Goal: Navigation & Orientation: Find specific page/section

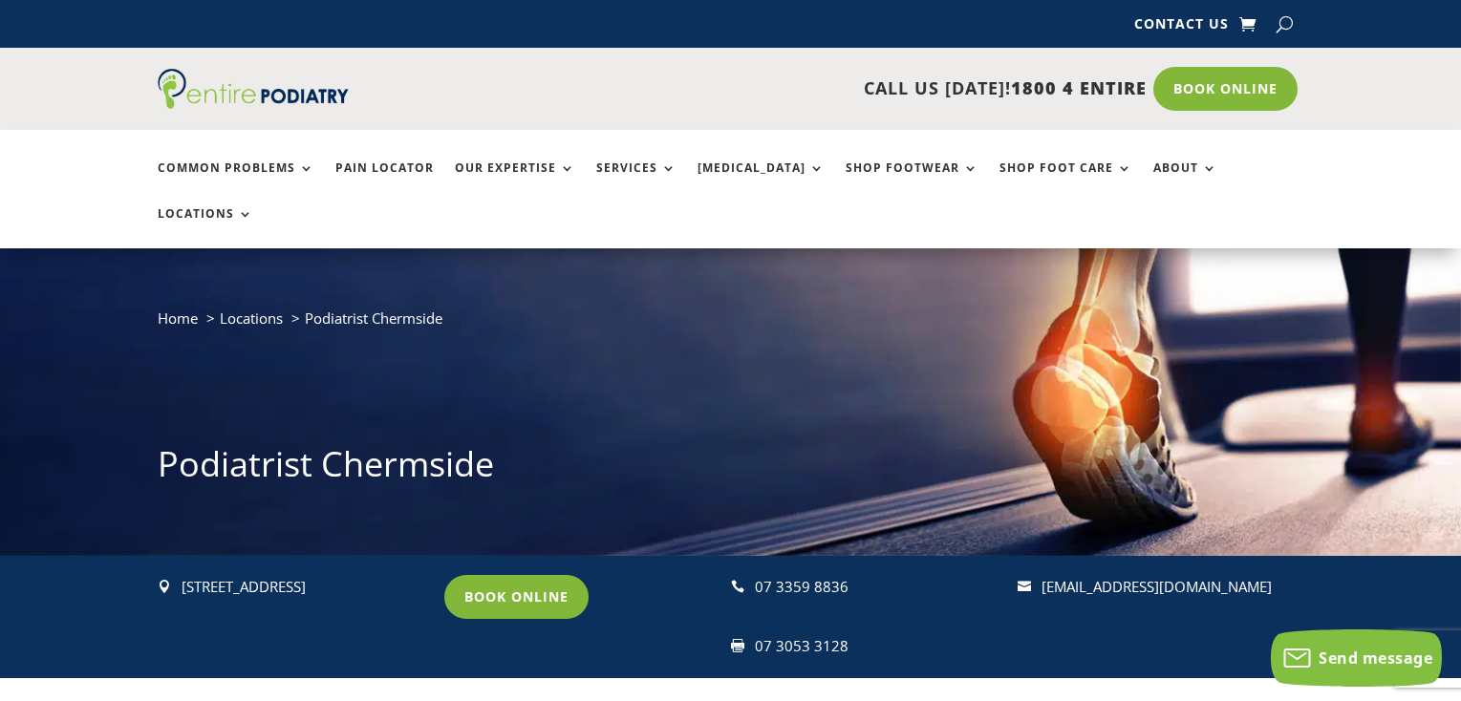
drag, startPoint x: 1292, startPoint y: 544, endPoint x: 1039, endPoint y: 548, distance: 253.3
click at [1039, 556] on div " Suite 15, Level 2, 956 Gympie Road, Chermside Q 4032 Book Online  07 3359 88…" at bounding box center [731, 617] width 1147 height 122
copy div " reception@entirepodiatry.com.au"
click at [1159, 593] on div " Suite 15, Level 2, 956 Gympie Road, Chermside Q 4032 Book Online  07 3359 88…" at bounding box center [731, 617] width 1147 height 122
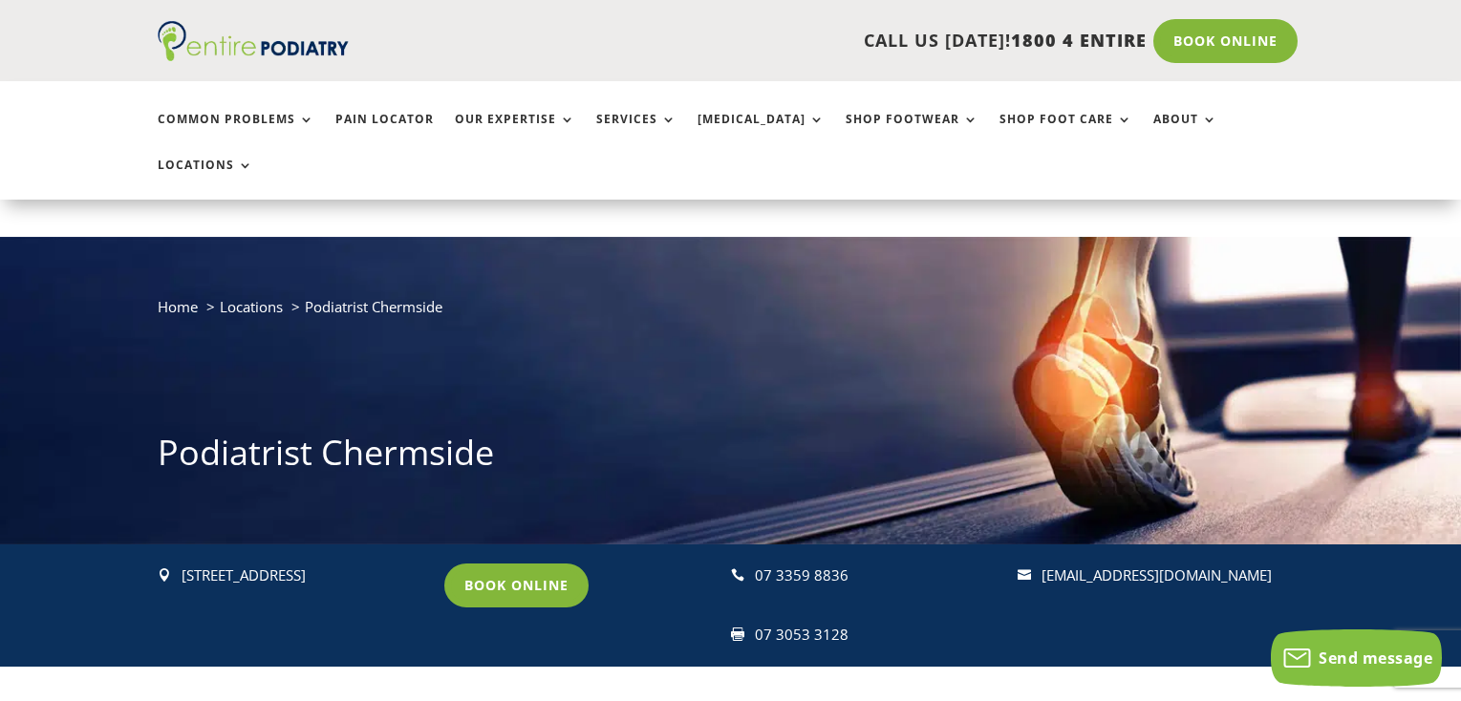
scroll to position [76, 0]
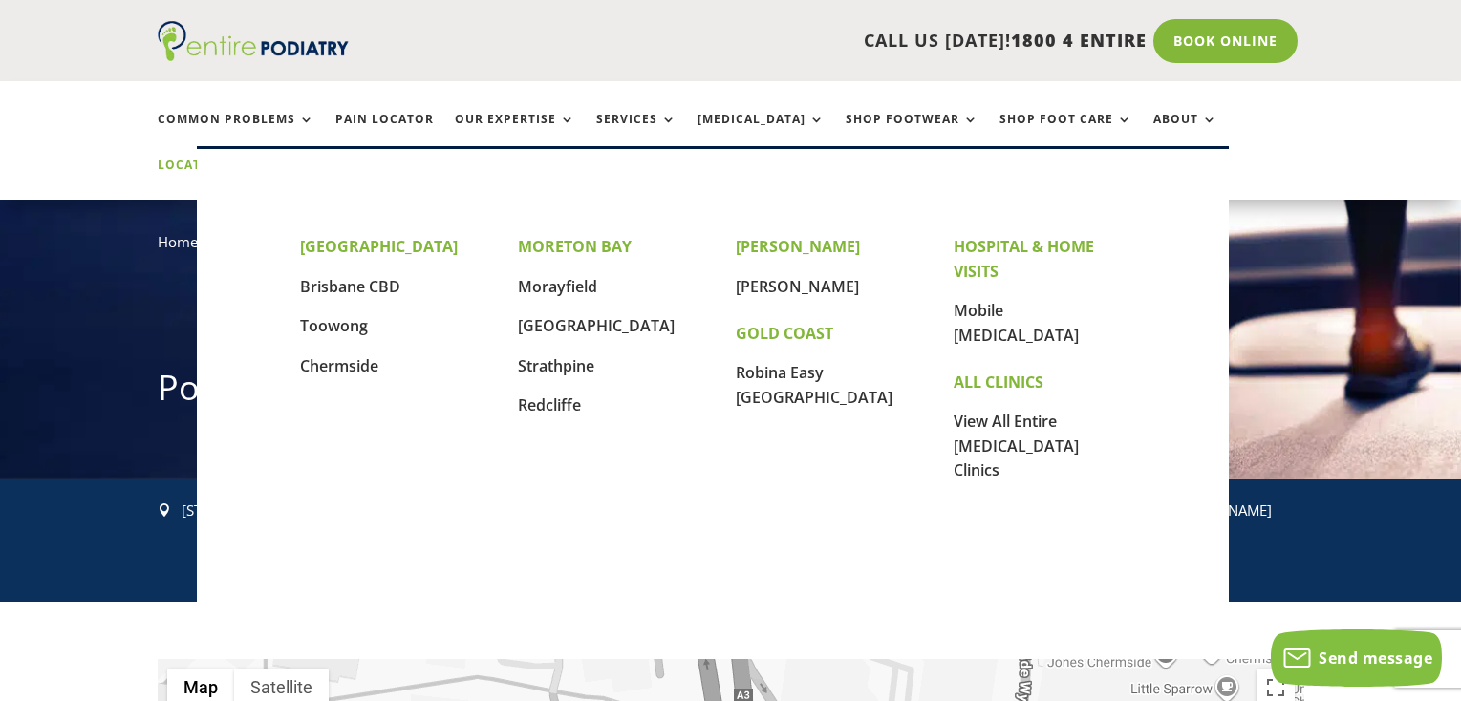
click at [253, 159] on link "Locations" at bounding box center [206, 179] width 96 height 41
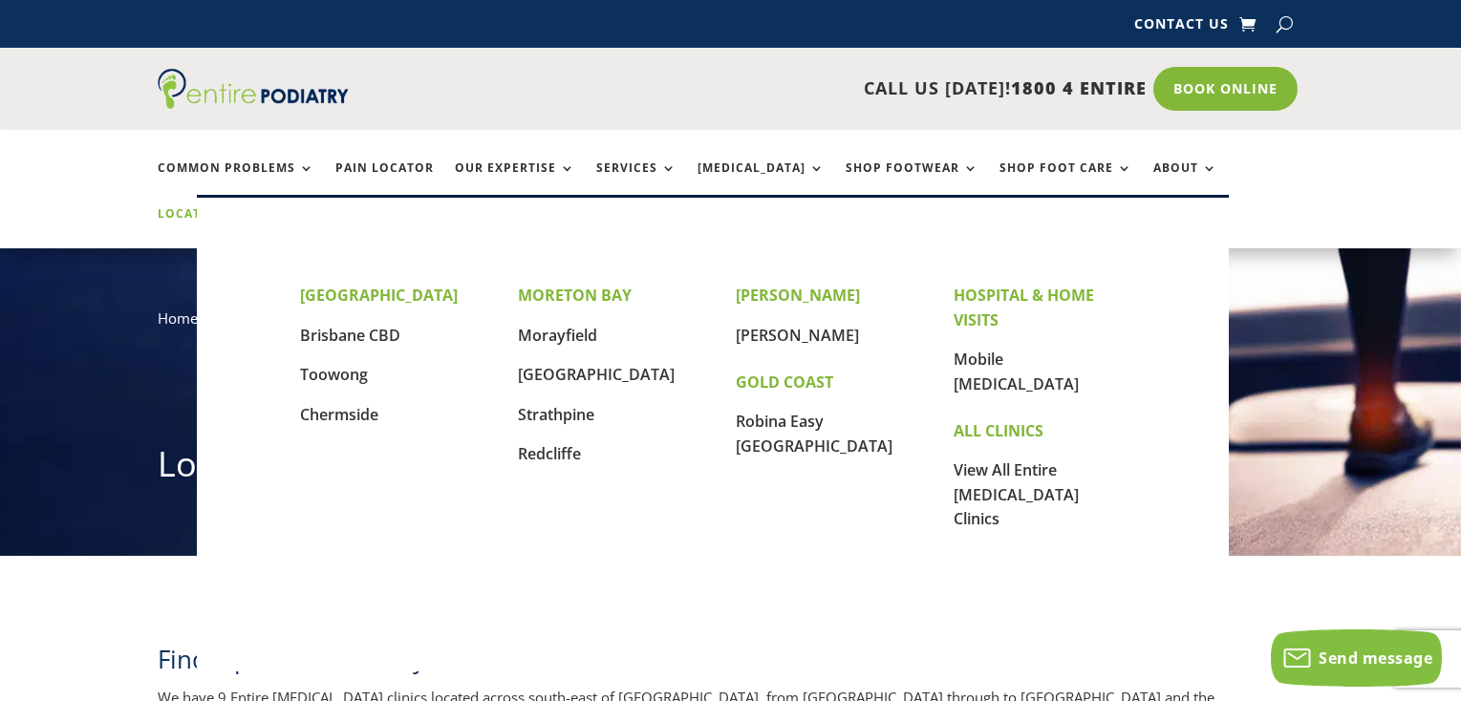
click at [253, 207] on link "Locations" at bounding box center [206, 227] width 96 height 41
click at [332, 333] on link "Brisbane CBD" at bounding box center [350, 335] width 100 height 21
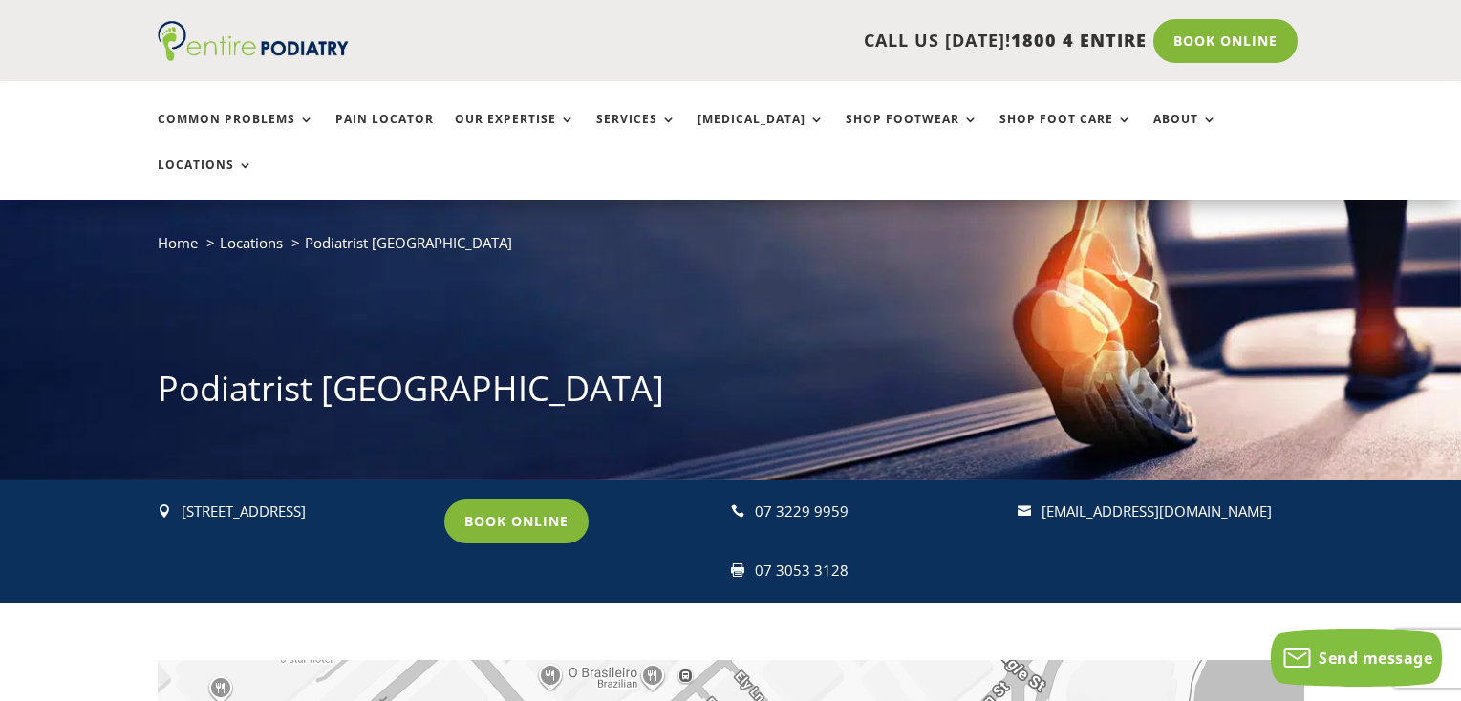
scroll to position [76, 0]
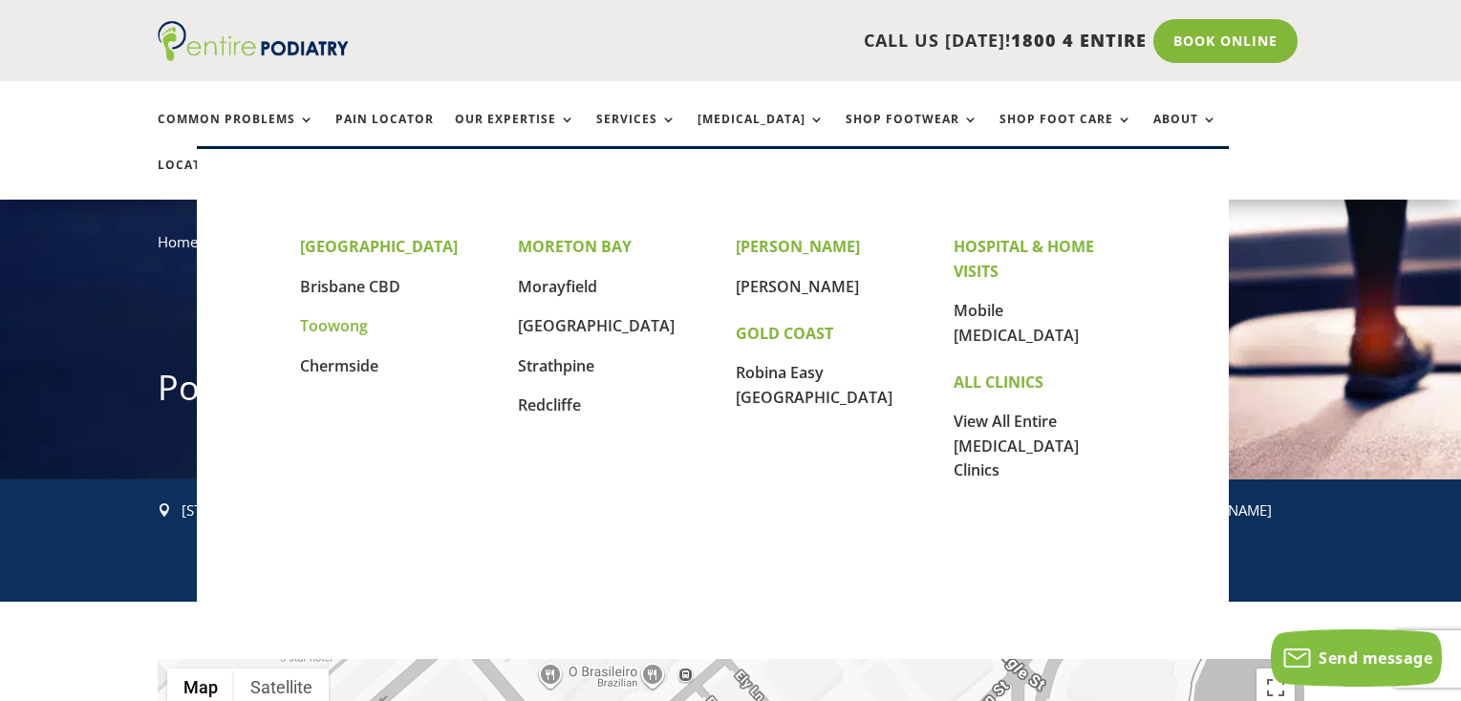
click at [338, 329] on link "Toowong" at bounding box center [334, 325] width 68 height 21
